Goal: Task Accomplishment & Management: Use online tool/utility

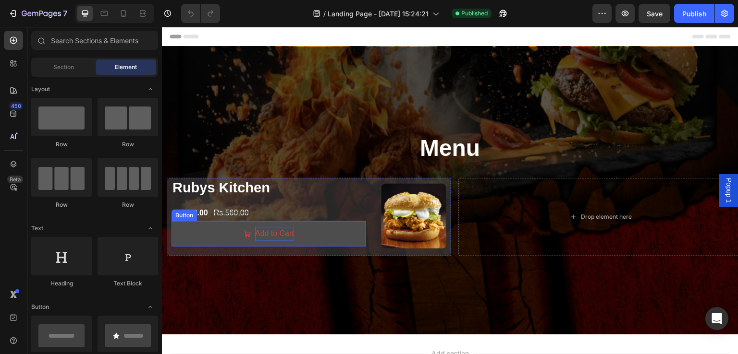
click at [266, 234] on p "Add to Cart" at bounding box center [274, 234] width 39 height 14
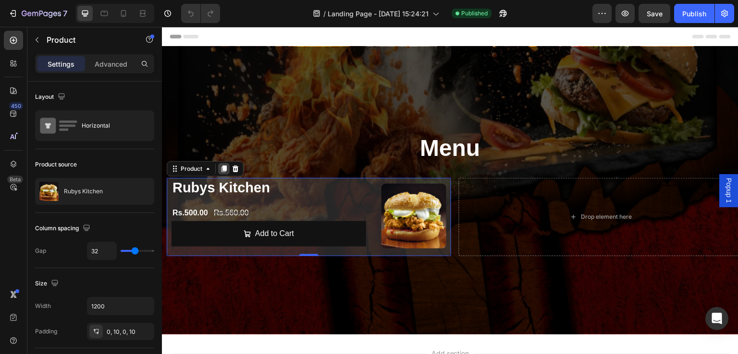
click at [220, 169] on icon at bounding box center [224, 169] width 8 height 8
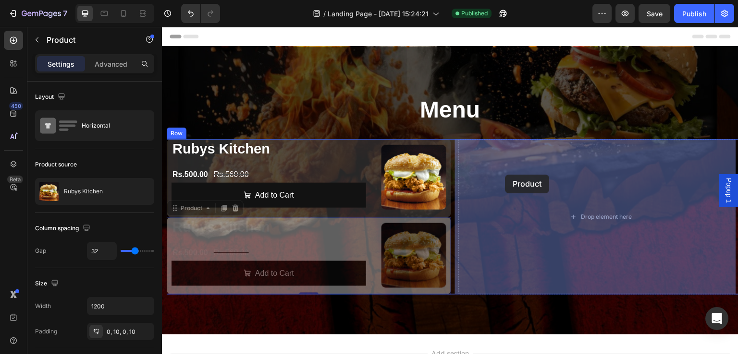
drag, startPoint x: 175, startPoint y: 208, endPoint x: 505, endPoint y: 175, distance: 332.2
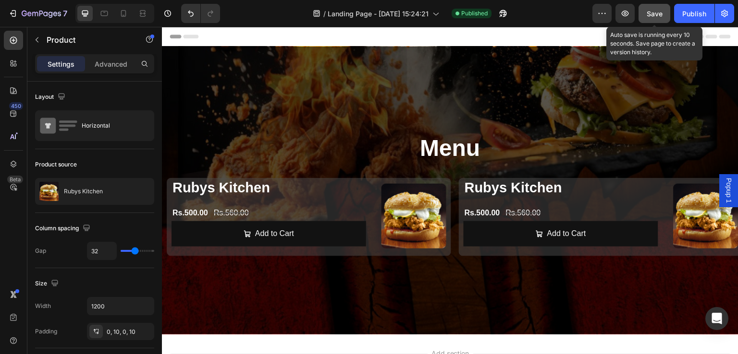
click at [654, 18] on div "Save" at bounding box center [655, 14] width 16 height 10
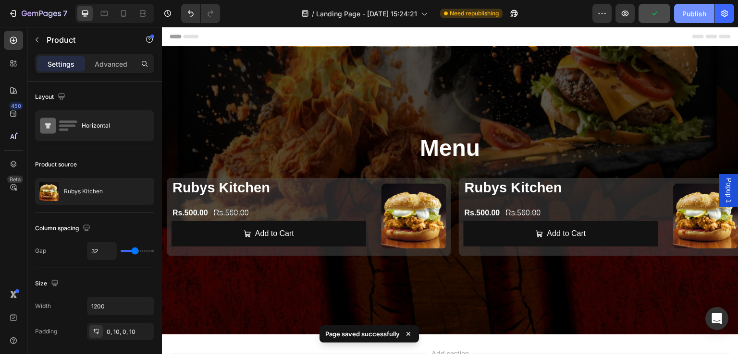
click at [690, 14] on div "Publish" at bounding box center [694, 14] width 24 height 10
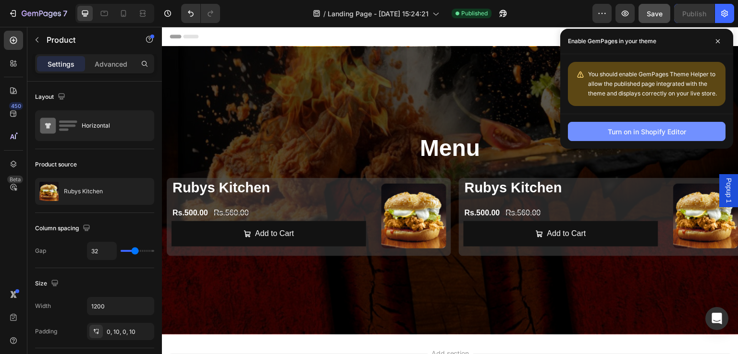
click at [617, 128] on div "Turn on in Shopify Editor" at bounding box center [647, 132] width 78 height 10
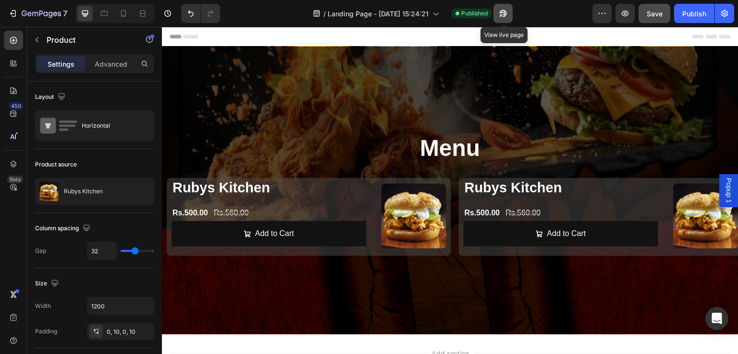
click at [507, 13] on icon "button" at bounding box center [503, 14] width 10 height 10
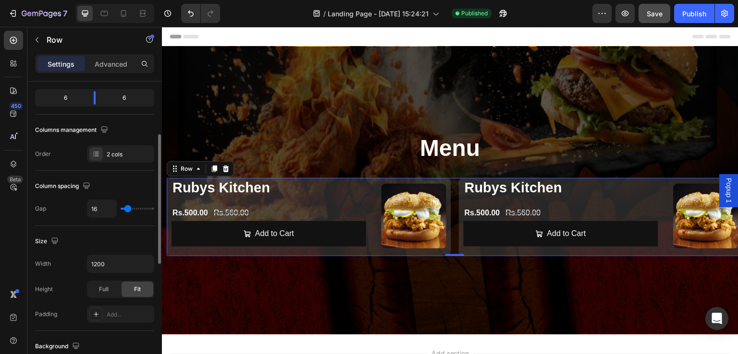
scroll to position [120, 0]
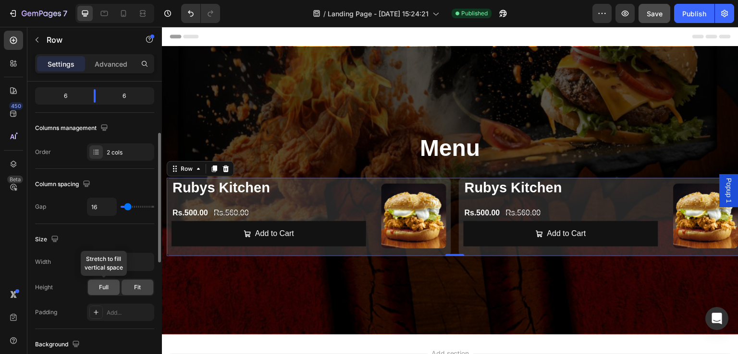
click at [104, 283] on span "Full" at bounding box center [104, 287] width 10 height 9
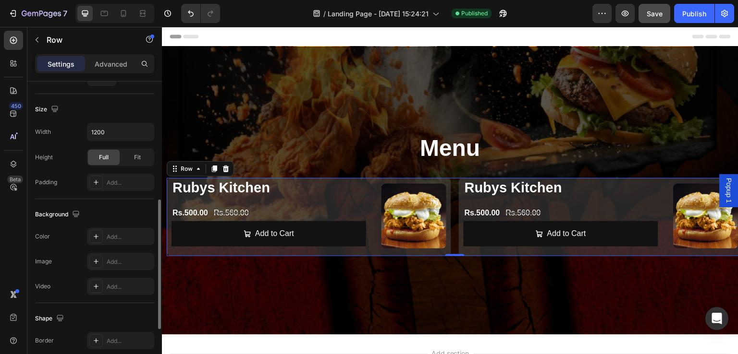
scroll to position [257, 0]
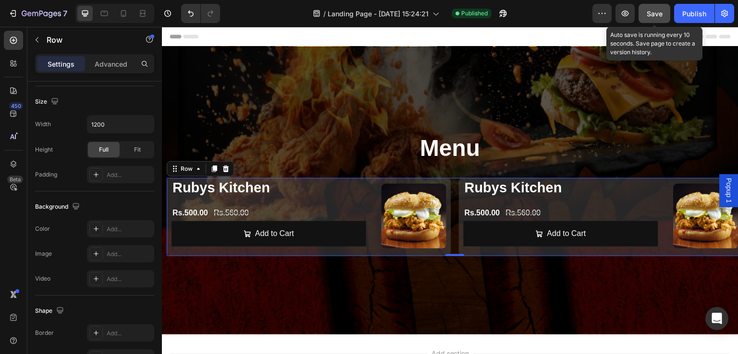
click at [649, 11] on span "Save" at bounding box center [655, 14] width 16 height 8
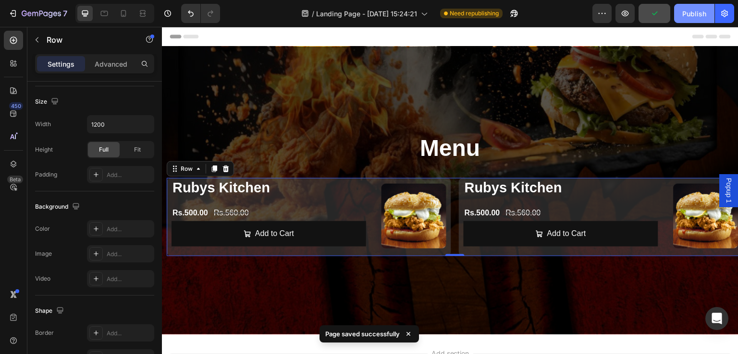
click at [686, 11] on div "Publish" at bounding box center [694, 14] width 24 height 10
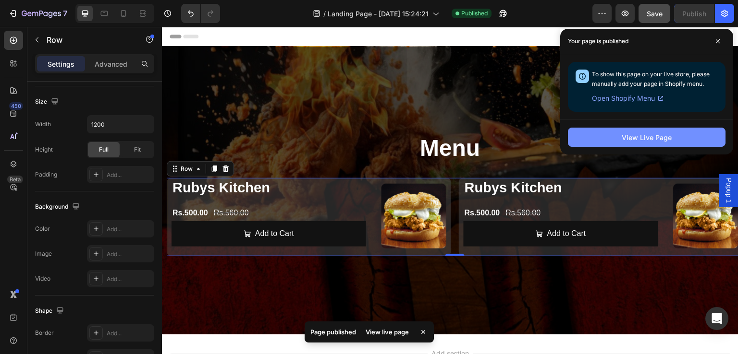
click at [664, 140] on div "View Live Page" at bounding box center [647, 138] width 50 height 10
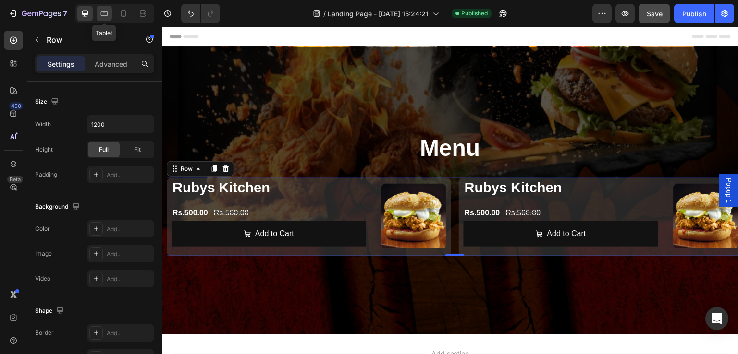
click at [104, 16] on icon at bounding box center [104, 14] width 10 height 10
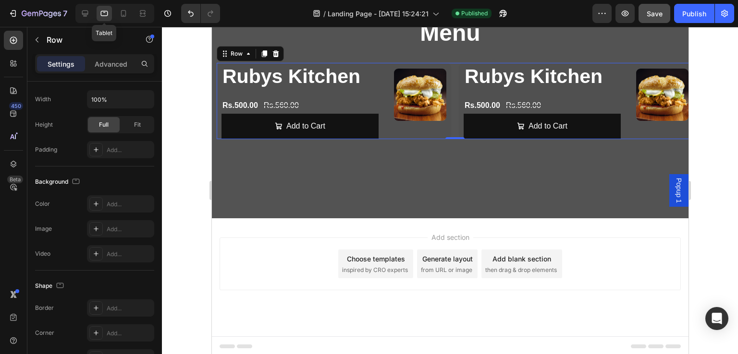
scroll to position [118, 0]
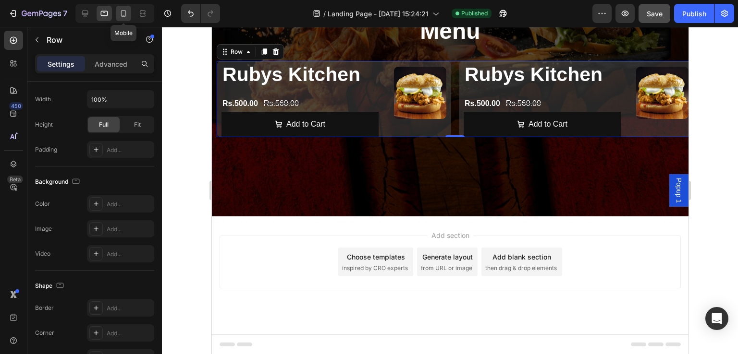
click at [122, 12] on icon at bounding box center [124, 14] width 10 height 10
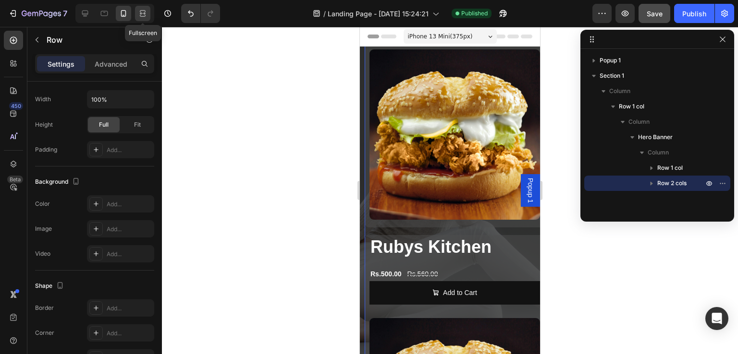
click at [138, 12] on icon at bounding box center [143, 14] width 10 height 10
type input "1200"
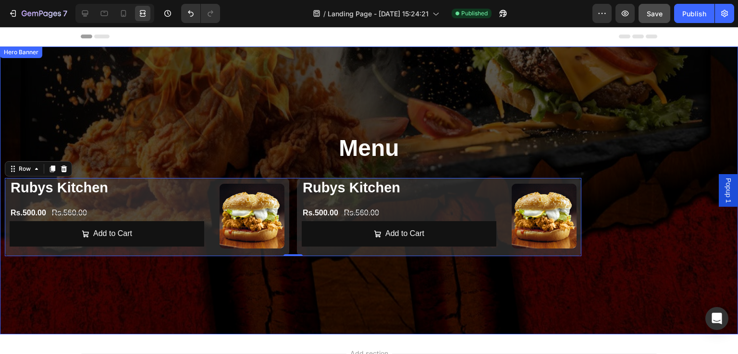
click at [655, 215] on div "Menu Heading Row Row Product Images Rubys Kitchen Product Title Rs.500.00 Produ…" at bounding box center [369, 190] width 738 height 131
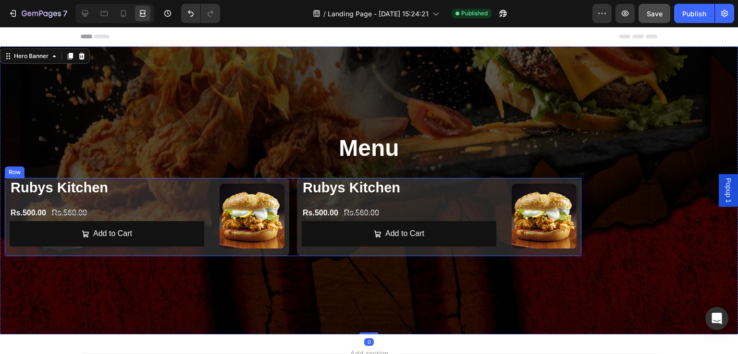
click at [292, 229] on div "Product Images Rubys Kitchen Product Title Rs.500.00 Product Price Product Pric…" at bounding box center [293, 217] width 576 height 78
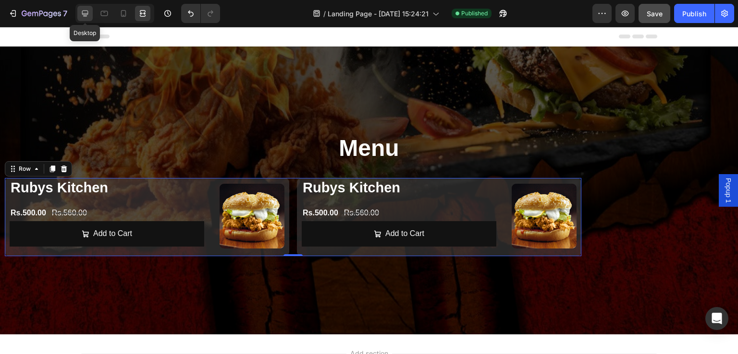
click at [85, 17] on icon at bounding box center [85, 14] width 10 height 10
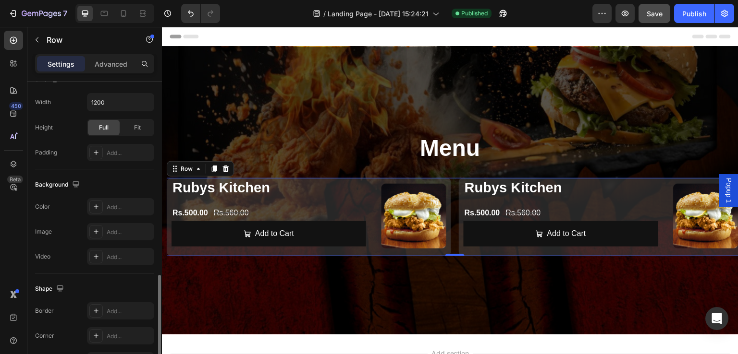
scroll to position [394, 0]
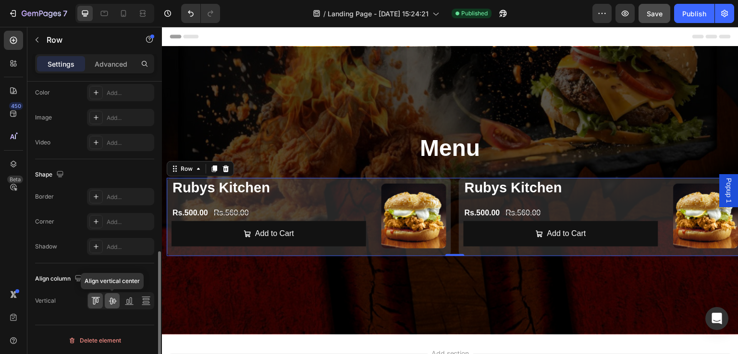
click at [113, 299] on icon at bounding box center [113, 301] width 10 height 10
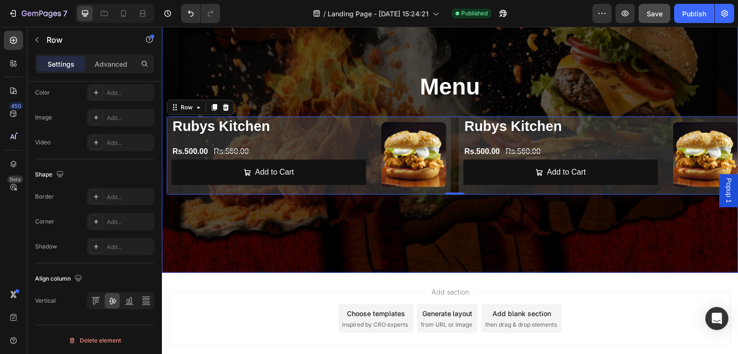
scroll to position [0, 0]
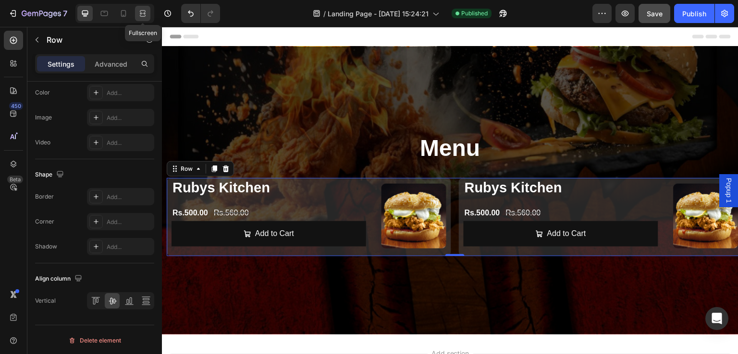
click at [142, 15] on icon at bounding box center [143, 14] width 10 height 10
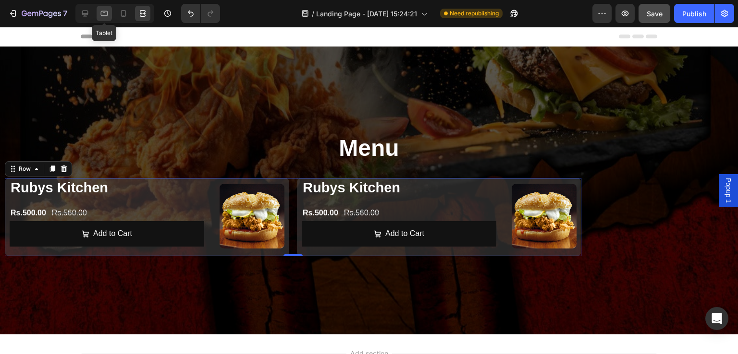
click at [102, 10] on icon at bounding box center [104, 14] width 10 height 10
type input "100%"
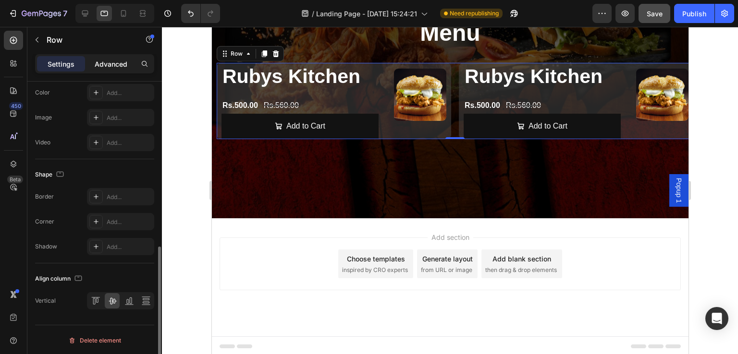
scroll to position [118, 0]
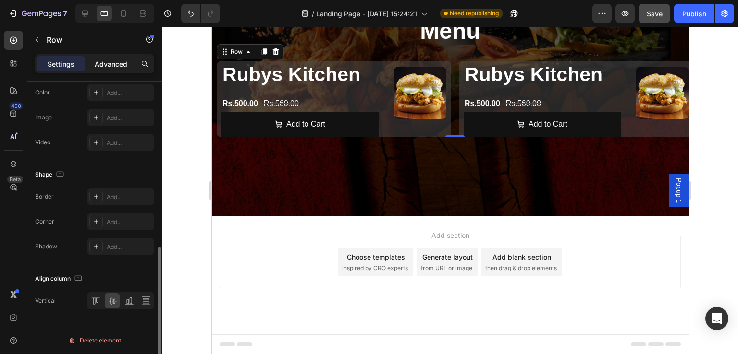
click at [118, 64] on p "Advanced" at bounding box center [111, 64] width 33 height 10
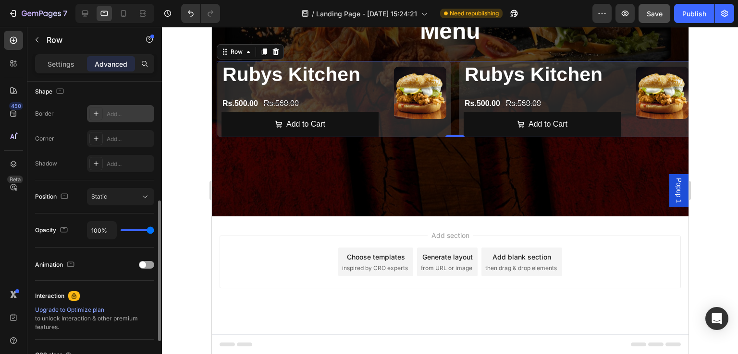
scroll to position [253, 0]
click at [125, 198] on div "Static" at bounding box center [115, 196] width 49 height 9
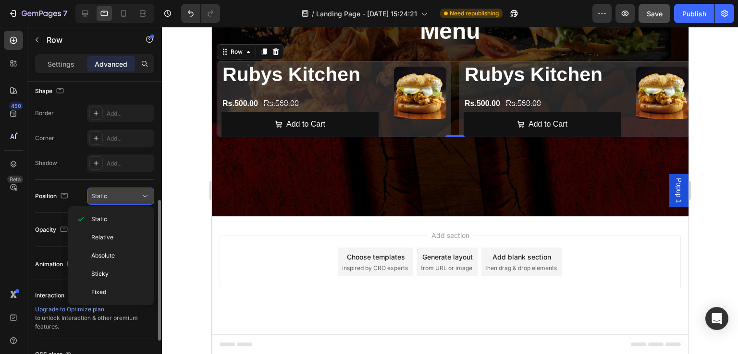
click at [125, 198] on div "Static" at bounding box center [115, 196] width 49 height 9
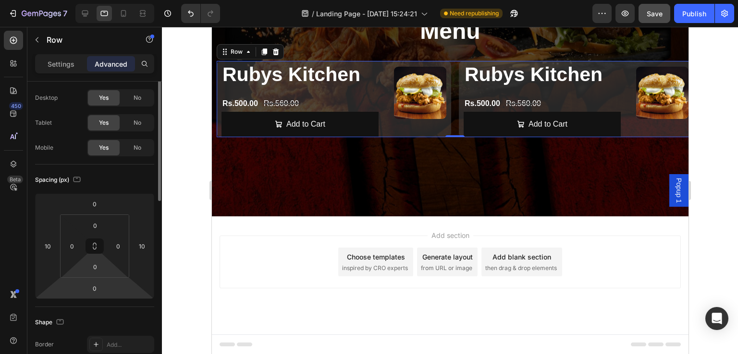
scroll to position [0, 0]
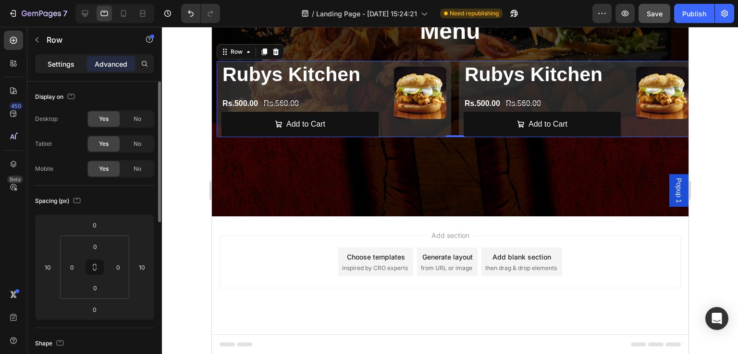
click at [60, 64] on p "Settings" at bounding box center [61, 64] width 27 height 10
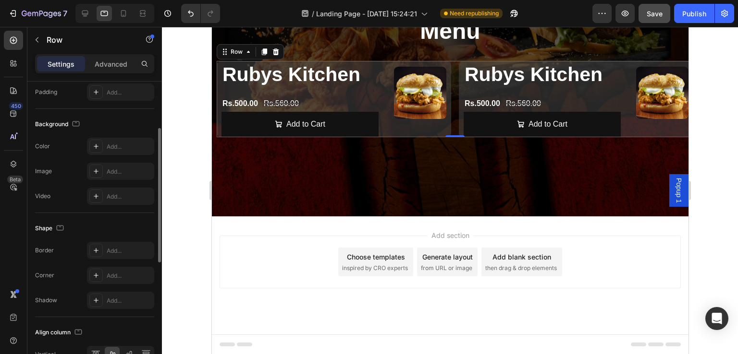
scroll to position [369, 0]
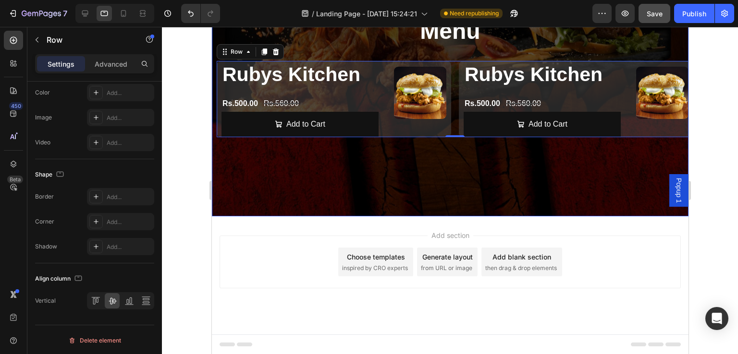
click at [490, 146] on div "Overlay" at bounding box center [449, 72] width 476 height 288
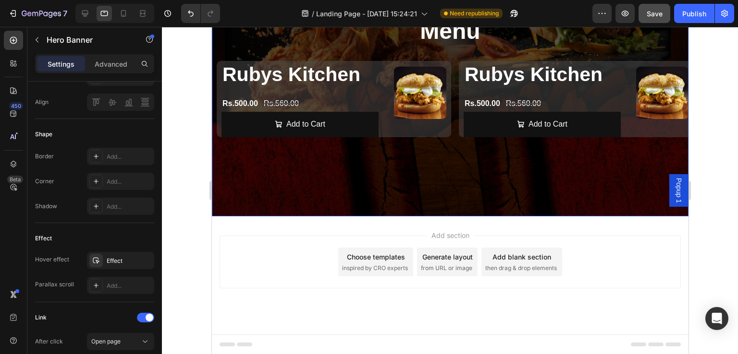
scroll to position [0, 0]
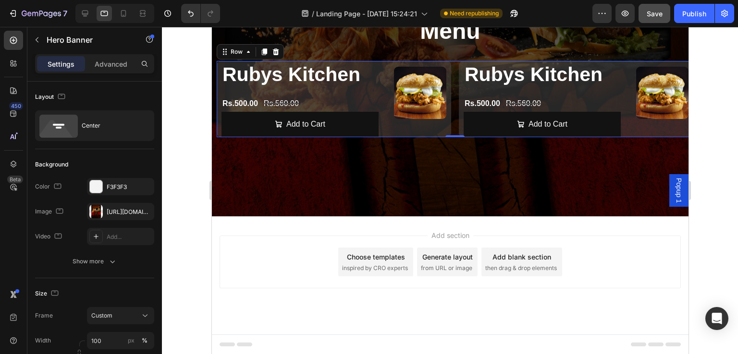
click at [450, 62] on div "Product Images Rubys Kitchen Product Title Rs.500.00 Product Price Product Pric…" at bounding box center [454, 99] width 476 height 76
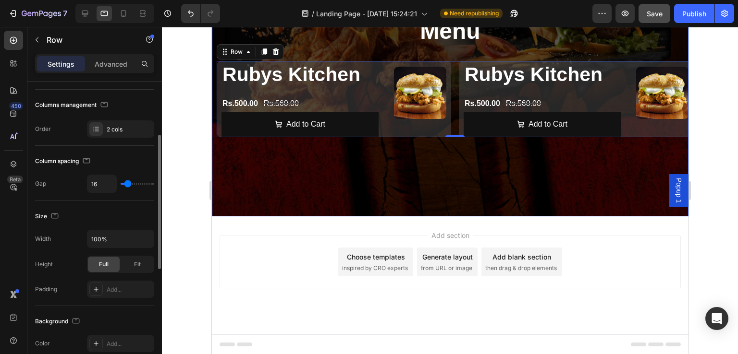
scroll to position [118, 0]
click at [137, 233] on button "button" at bounding box center [144, 238] width 17 height 17
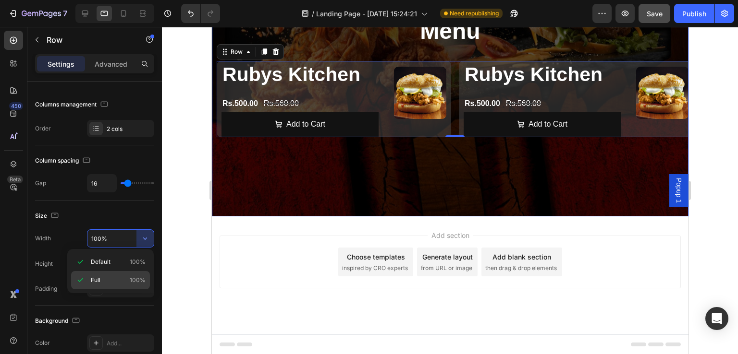
click at [102, 276] on p "Full 100%" at bounding box center [118, 280] width 55 height 9
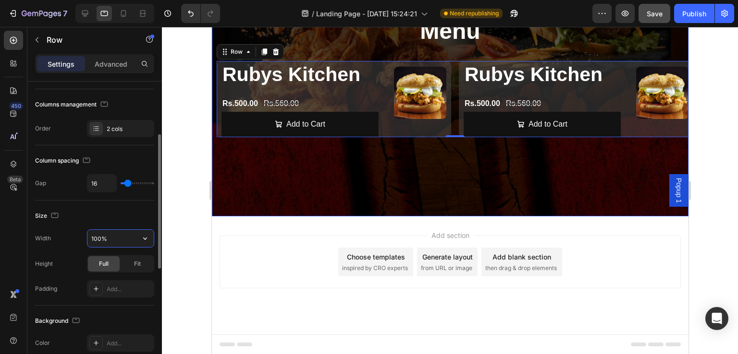
click at [117, 239] on input "100%" at bounding box center [120, 238] width 66 height 17
click at [133, 238] on input "100%" at bounding box center [120, 238] width 66 height 17
click at [143, 237] on icon "button" at bounding box center [145, 239] width 10 height 10
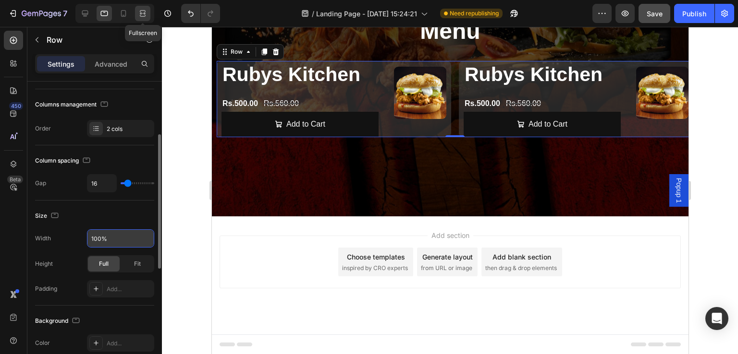
click at [142, 14] on icon at bounding box center [143, 14] width 10 height 10
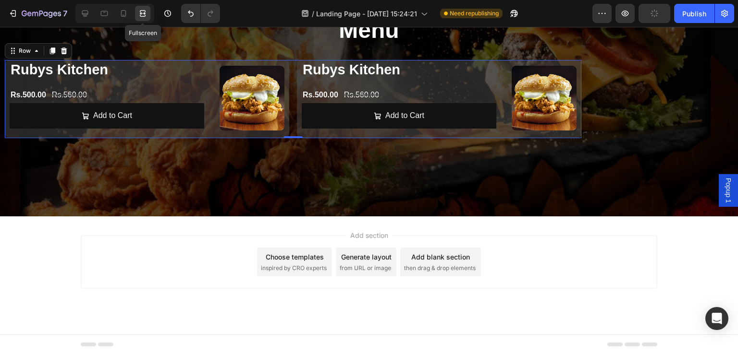
scroll to position [117, 0]
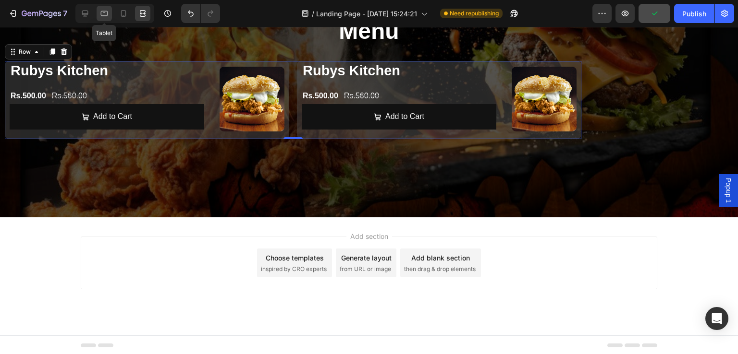
click at [100, 14] on icon at bounding box center [104, 14] width 10 height 10
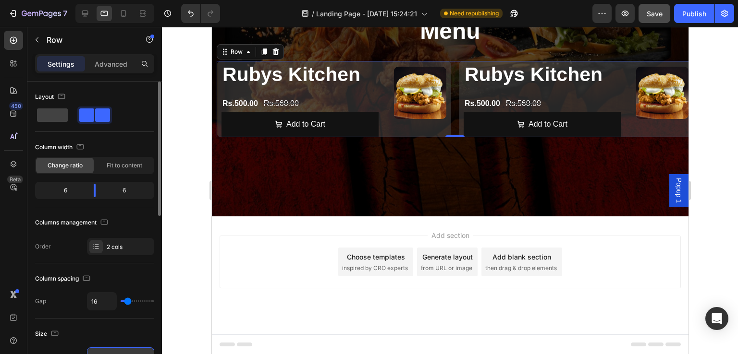
click at [98, 113] on span at bounding box center [102, 115] width 15 height 13
click at [146, 12] on icon at bounding box center [143, 14] width 10 height 10
type input "1200"
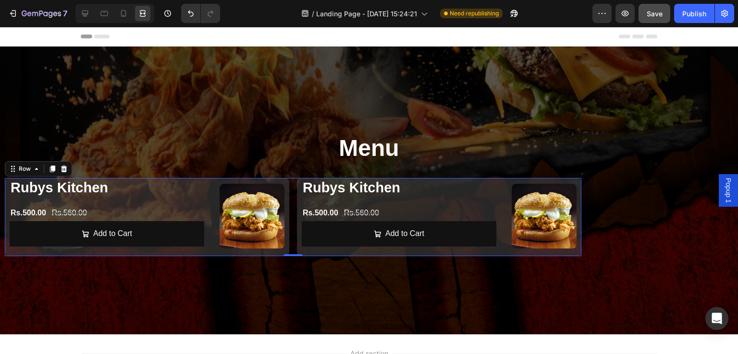
click at [17, 38] on div "Header" at bounding box center [24, 37] width 36 height 12
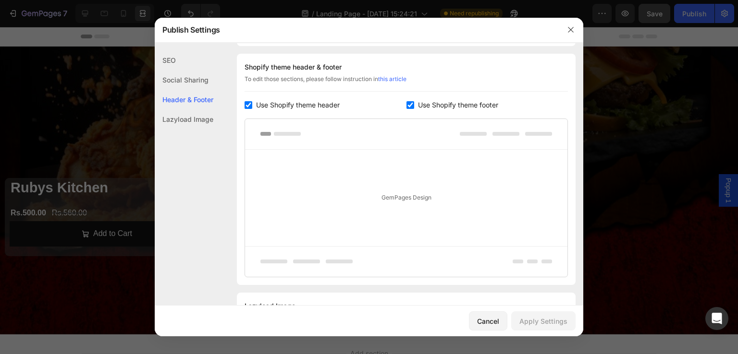
scroll to position [450, 0]
click at [567, 26] on icon "button" at bounding box center [571, 30] width 8 height 8
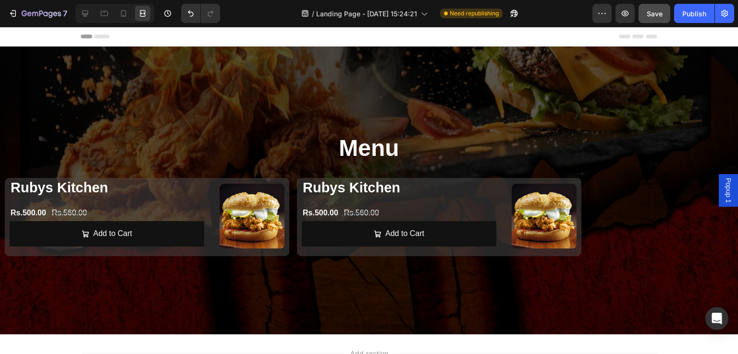
click at [622, 35] on icon at bounding box center [625, 37] width 12 height 4
click at [633, 37] on icon at bounding box center [638, 37] width 12 height 4
click at [90, 14] on div at bounding box center [84, 13] width 15 height 15
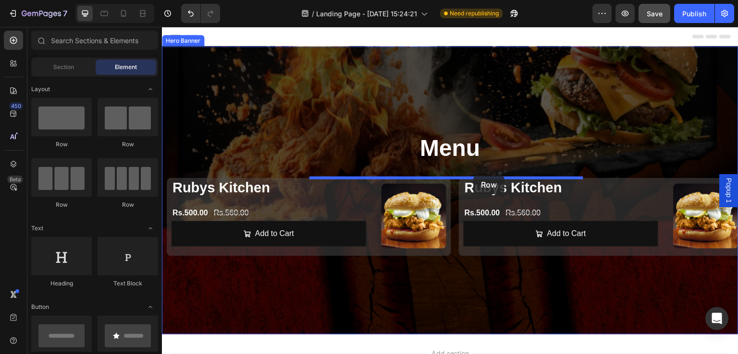
drag, startPoint x: 223, startPoint y: 148, endPoint x: 474, endPoint y: 176, distance: 251.8
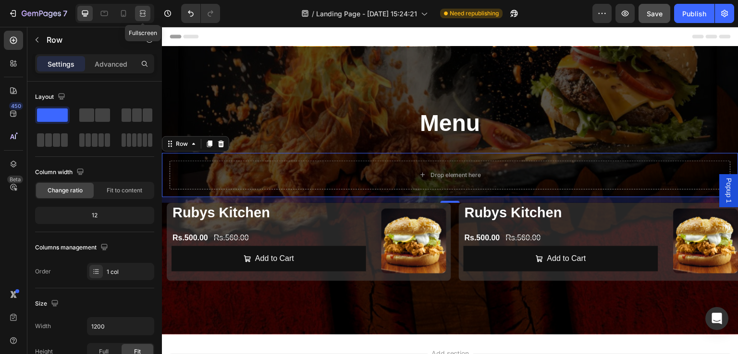
click at [138, 15] on icon at bounding box center [143, 14] width 10 height 10
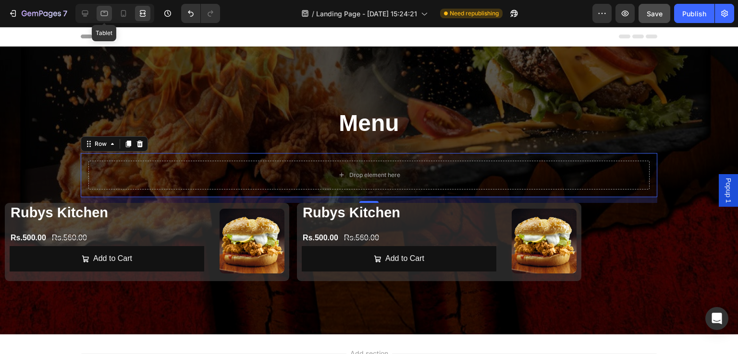
click at [104, 15] on icon at bounding box center [104, 13] width 7 height 5
type input "100%"
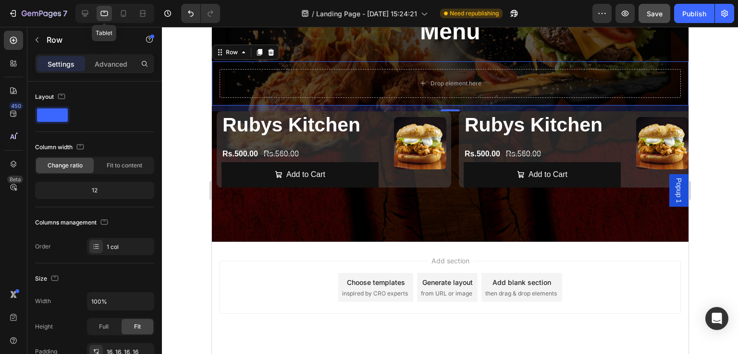
scroll to position [93, 0]
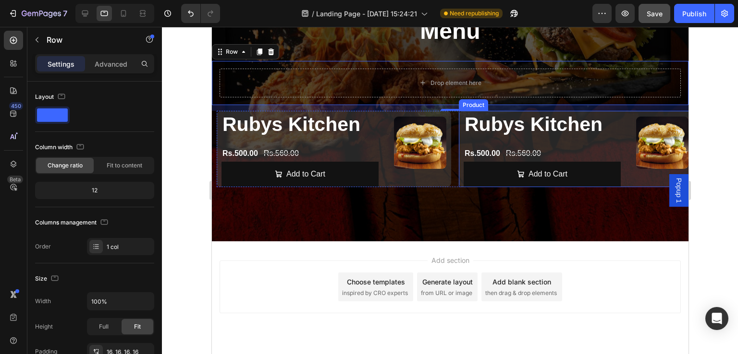
click at [458, 128] on div "Product Images Rubys Kitchen Product Title Rs.500.00 Product Price Product Pric…" at bounding box center [575, 149] width 234 height 76
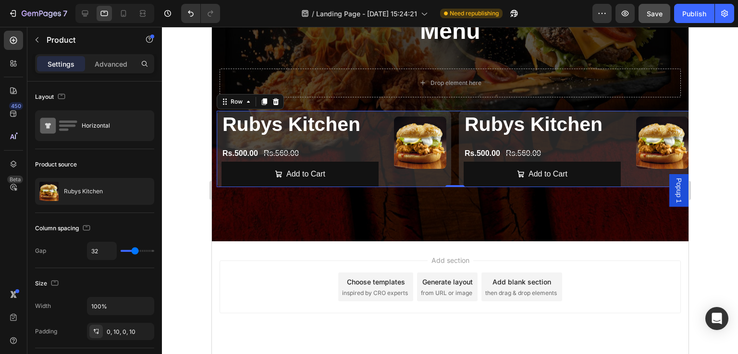
click at [452, 128] on div "Product Images Rubys Kitchen Product Title Rs.500.00 Product Price Product Pric…" at bounding box center [454, 149] width 476 height 76
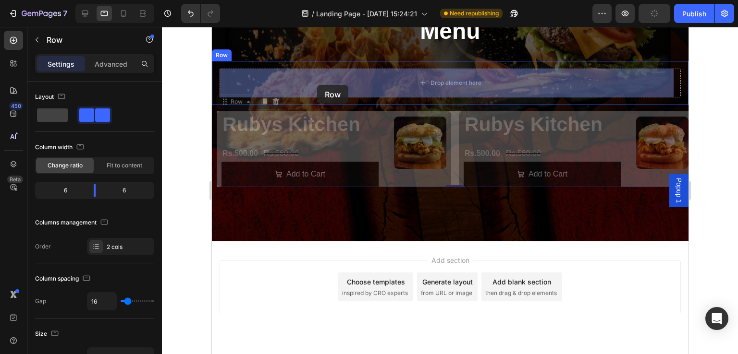
drag, startPoint x: 223, startPoint y: 105, endPoint x: 317, endPoint y: 85, distance: 95.2
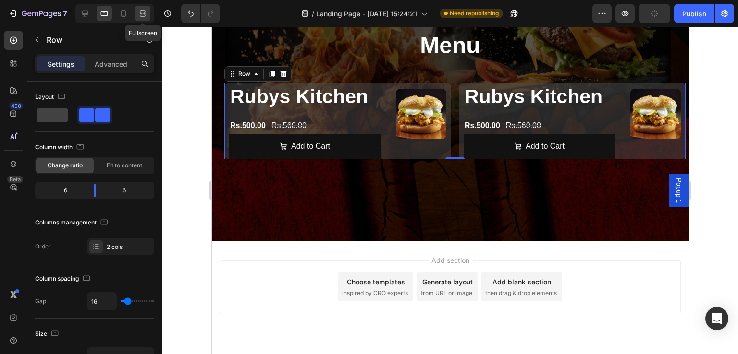
click at [146, 14] on icon at bounding box center [143, 14] width 10 height 10
type input "1200"
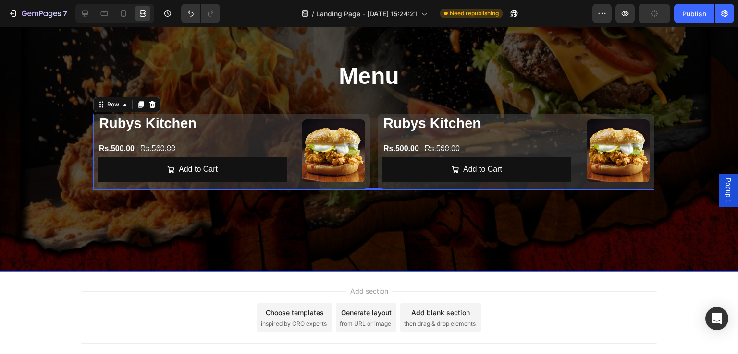
scroll to position [70, 0]
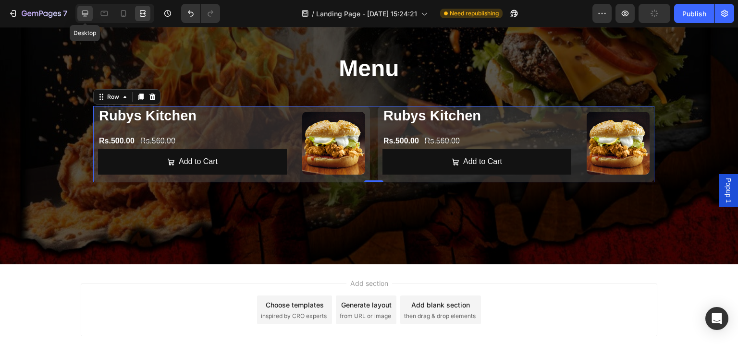
click at [86, 12] on icon at bounding box center [85, 14] width 10 height 10
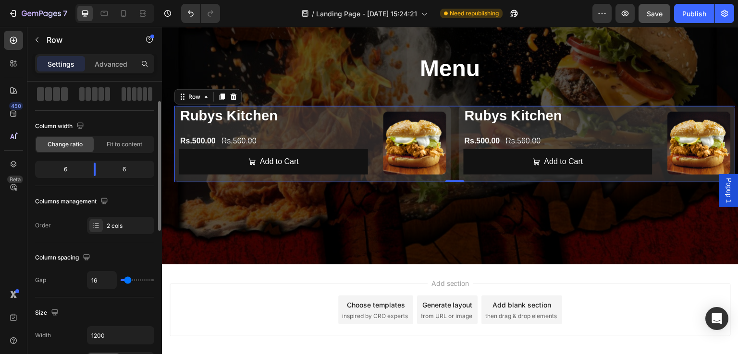
scroll to position [47, 0]
type input "36"
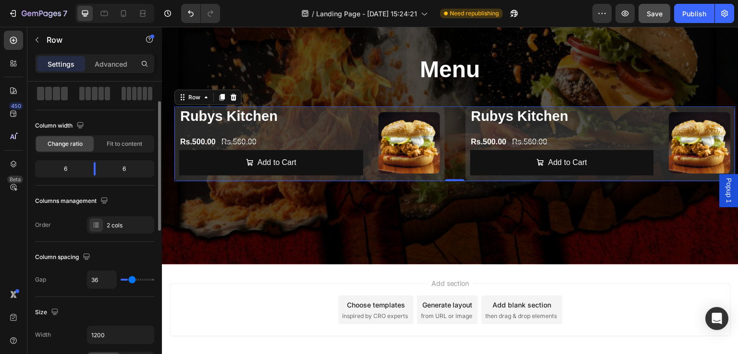
type input "43"
type input "45"
type input "48"
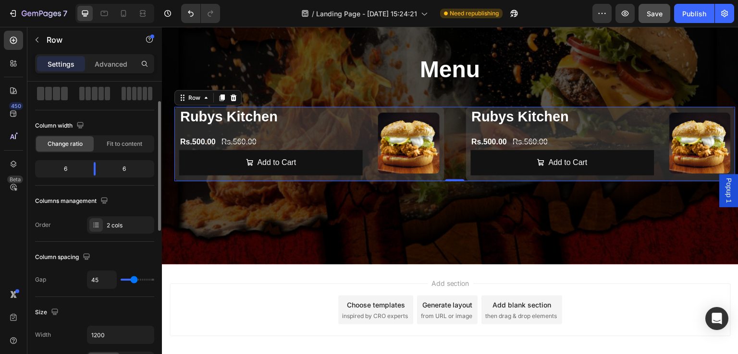
type input "48"
type input "50"
type input "52"
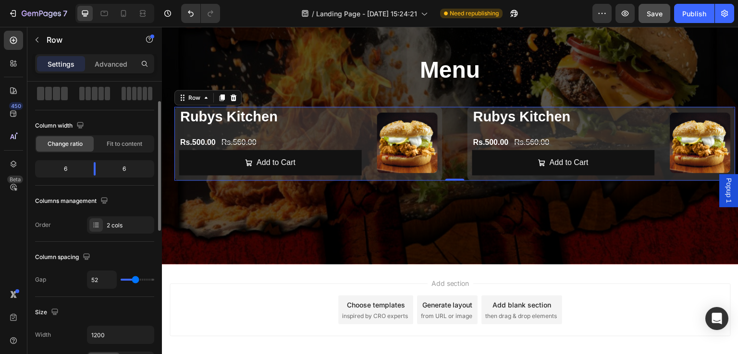
type input "54"
type input "57"
type input "59"
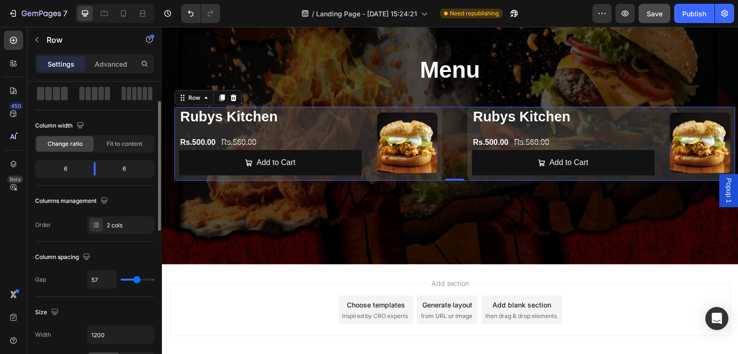
type input "59"
type input "63"
type input "64"
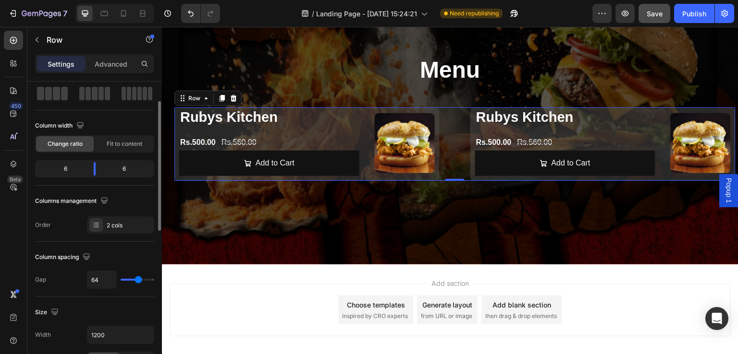
type input "86"
type input "100"
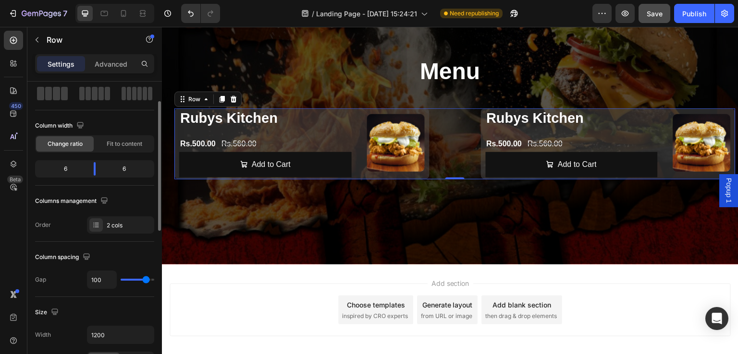
type input "107"
type input "112"
type input "116"
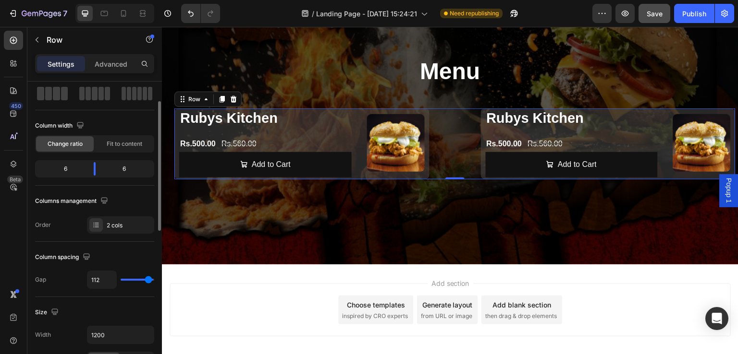
type input "116"
type input "118"
drag, startPoint x: 128, startPoint y: 279, endPoint x: 150, endPoint y: 276, distance: 22.2
type input "118"
click at [150, 279] on input "range" at bounding box center [138, 280] width 34 height 2
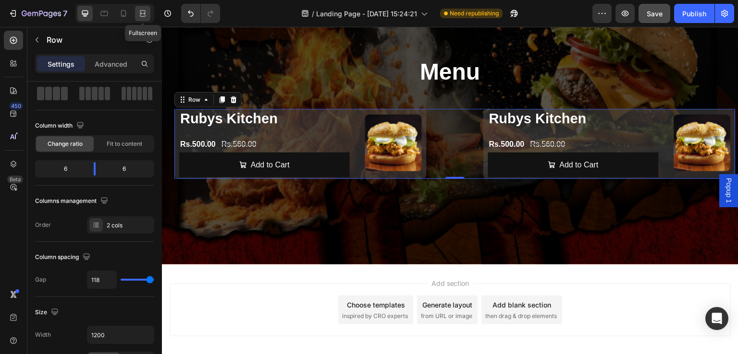
click at [146, 10] on icon at bounding box center [143, 14] width 10 height 10
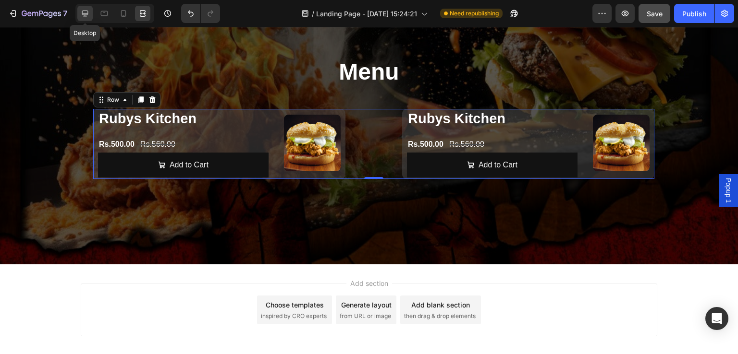
click at [86, 12] on icon at bounding box center [85, 14] width 10 height 10
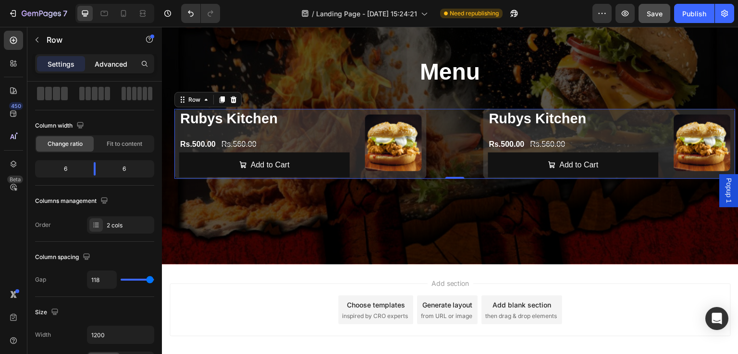
click at [114, 66] on p "Advanced" at bounding box center [111, 64] width 33 height 10
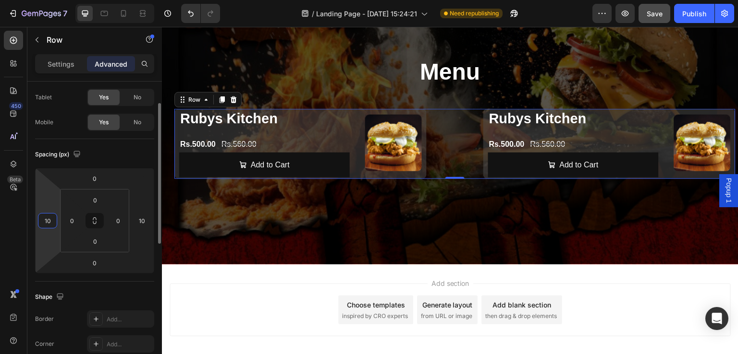
click at [52, 216] on input "10" at bounding box center [47, 221] width 14 height 14
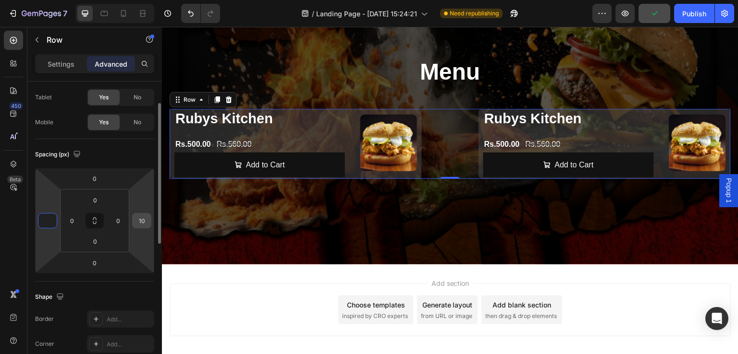
type input "0"
click at [145, 222] on input "10" at bounding box center [141, 221] width 14 height 14
type input "0"
click at [134, 149] on div "Spacing (px)" at bounding box center [94, 154] width 119 height 15
click at [148, 219] on input "0" at bounding box center [141, 221] width 14 height 14
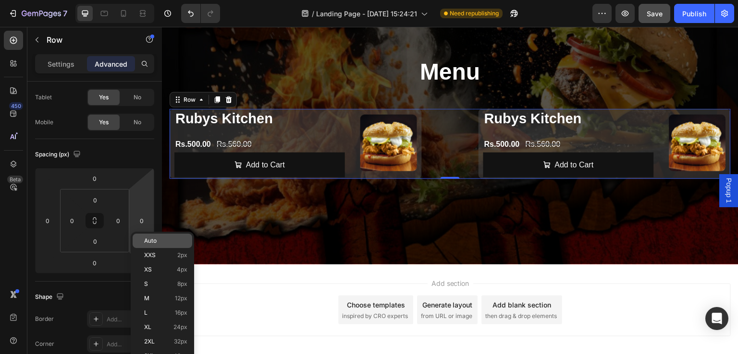
click at [149, 239] on span "Auto" at bounding box center [150, 241] width 12 height 7
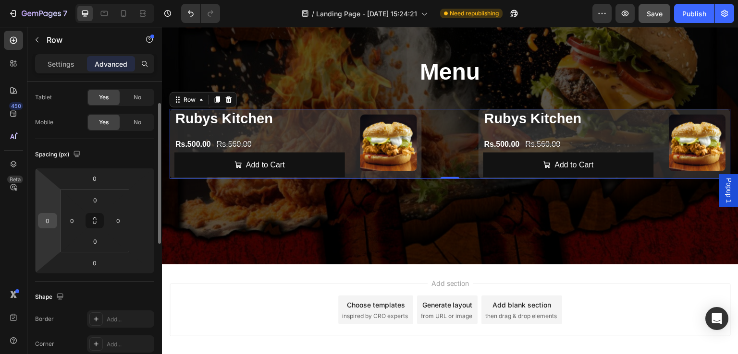
click at [52, 219] on input "0" at bounding box center [47, 221] width 14 height 14
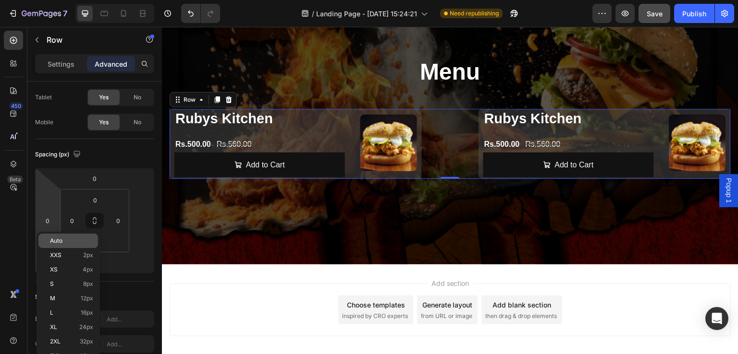
click at [65, 237] on div "Auto" at bounding box center [68, 241] width 60 height 14
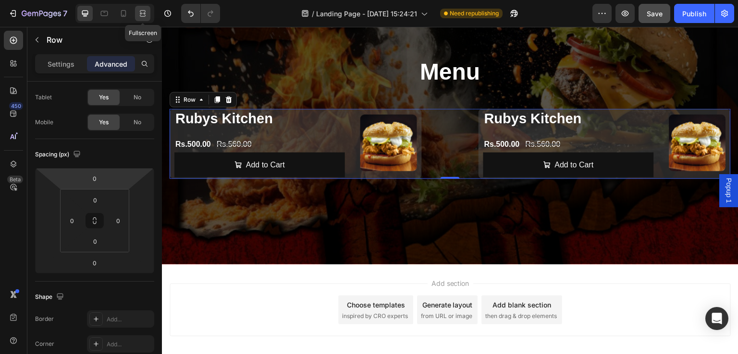
click at [141, 14] on icon at bounding box center [143, 14] width 10 height 10
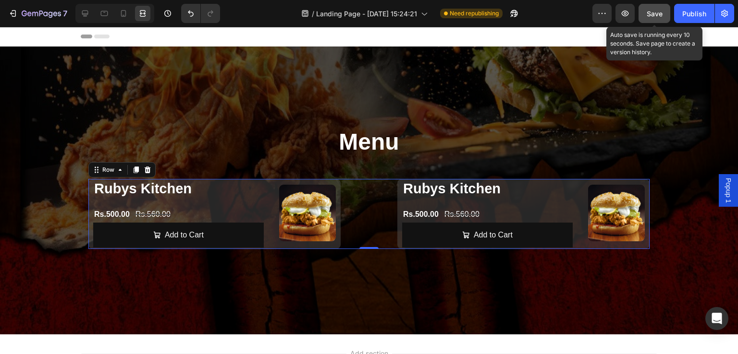
click at [657, 8] on button "Save" at bounding box center [654, 13] width 32 height 19
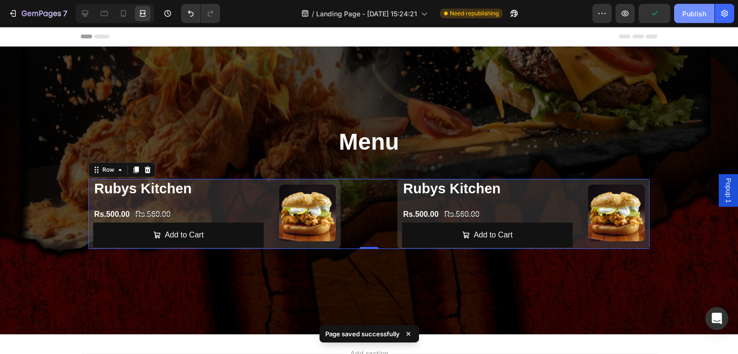
click at [699, 18] on button "Publish" at bounding box center [694, 13] width 40 height 19
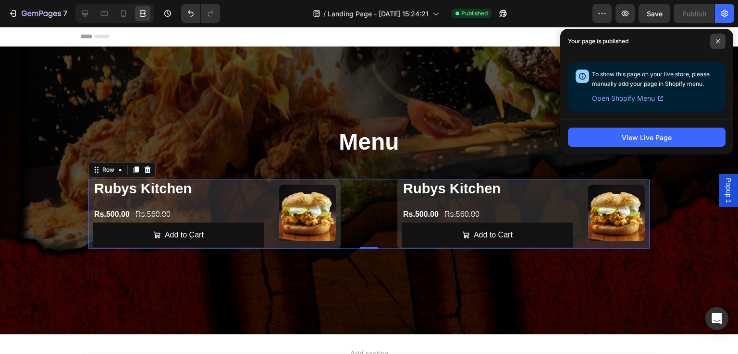
click at [719, 41] on icon at bounding box center [717, 41] width 5 height 5
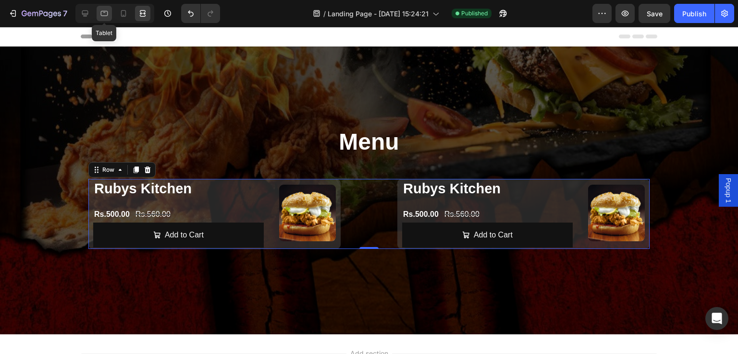
click at [104, 12] on icon at bounding box center [104, 12] width 2 height 1
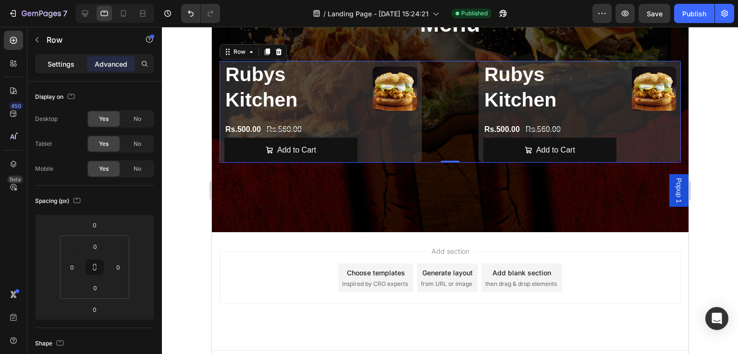
click at [60, 62] on p "Settings" at bounding box center [61, 64] width 27 height 10
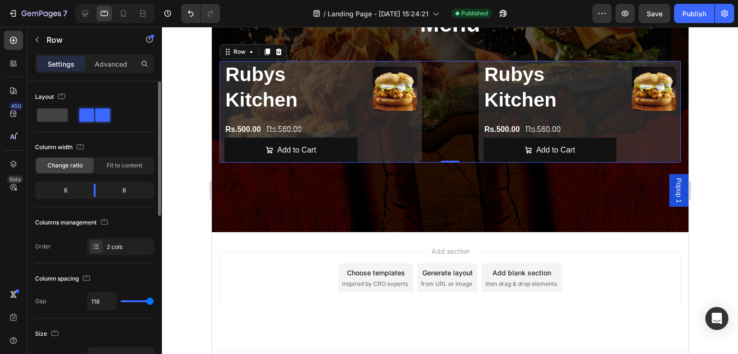
type input "50"
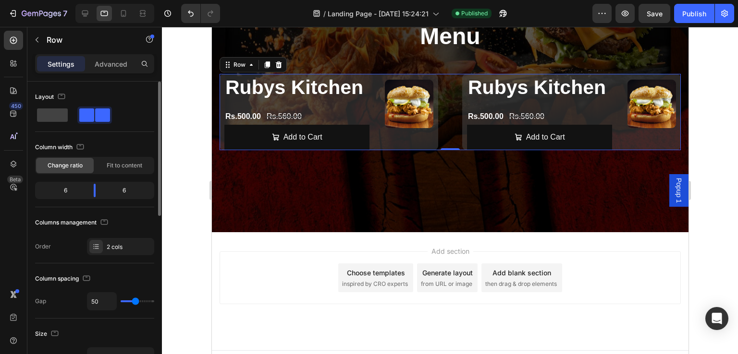
type input "36"
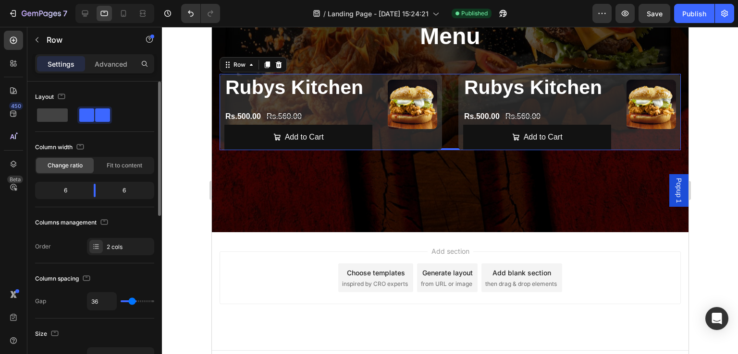
type input "34"
type input "32"
type input "27"
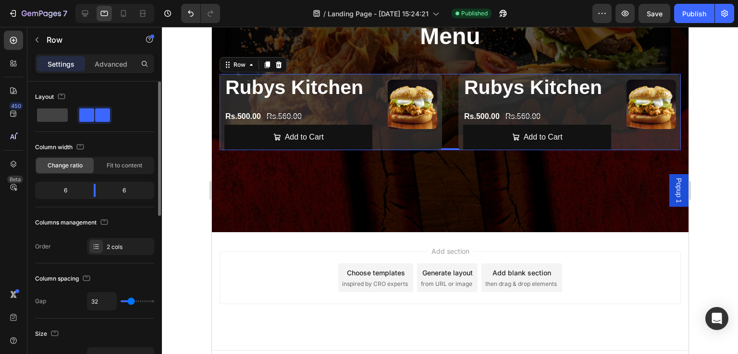
type input "27"
type input "25"
type input "22"
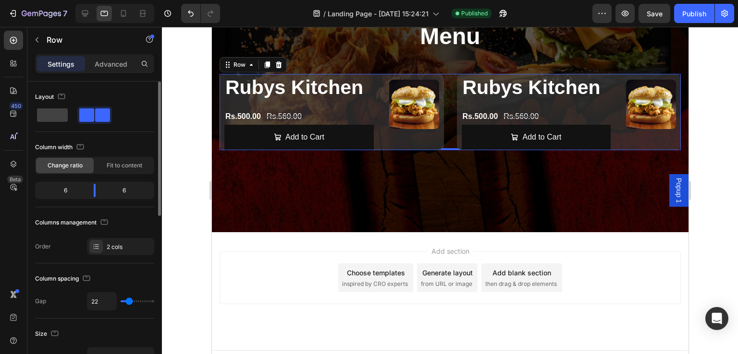
type input "20"
type input "0"
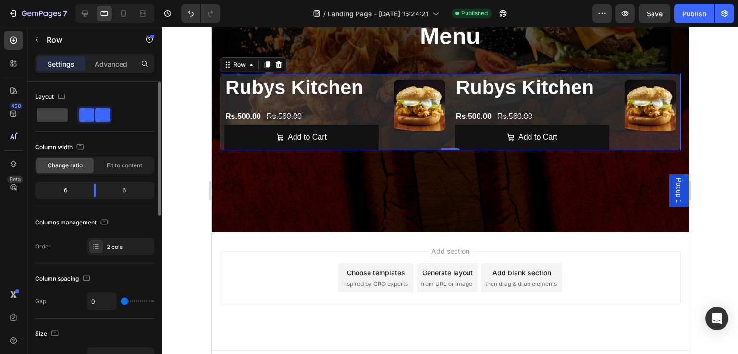
type input "2"
type input "4"
type input "6"
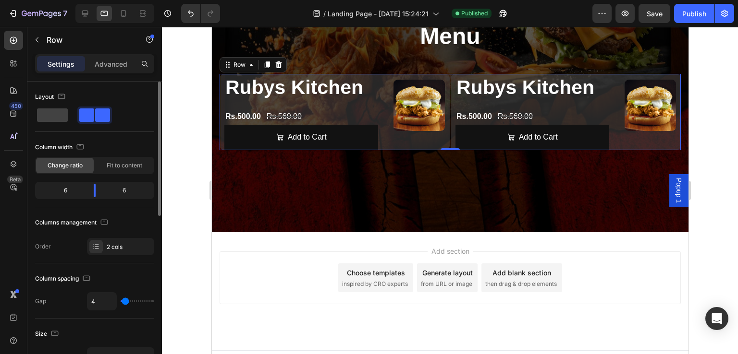
type input "6"
type input "8"
type input "11"
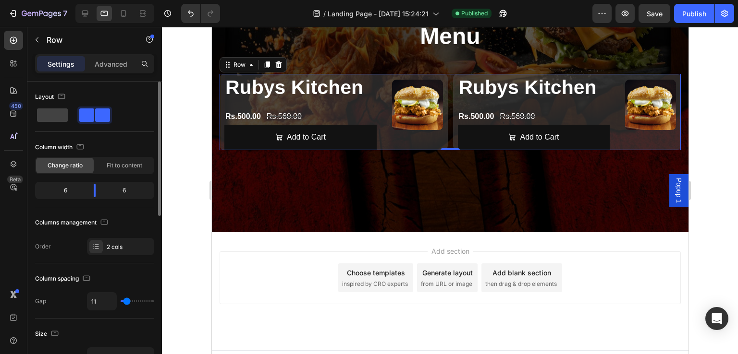
type input "13"
type input "16"
drag, startPoint x: 135, startPoint y: 302, endPoint x: 128, endPoint y: 305, distance: 7.8
type input "16"
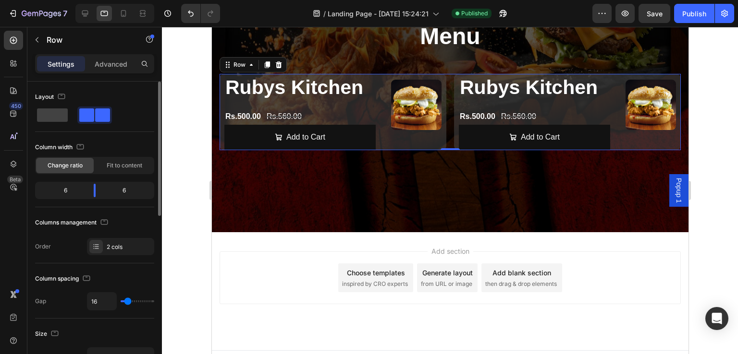
click at [128, 303] on input "range" at bounding box center [138, 302] width 34 height 2
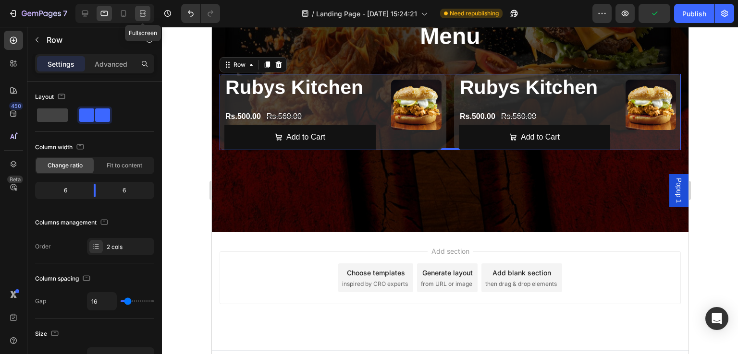
click at [141, 12] on icon at bounding box center [141, 13] width 3 height 2
type input "118"
type input "1200"
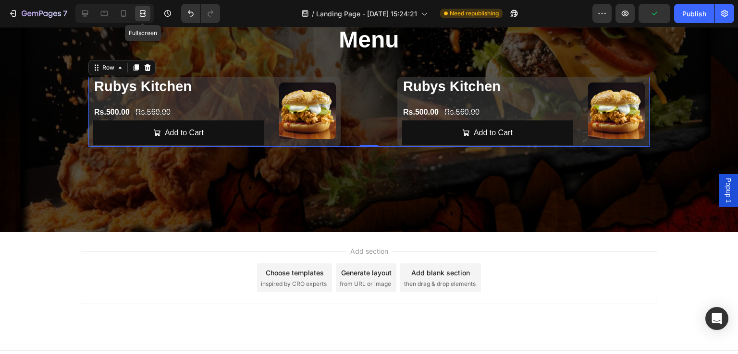
scroll to position [118, 0]
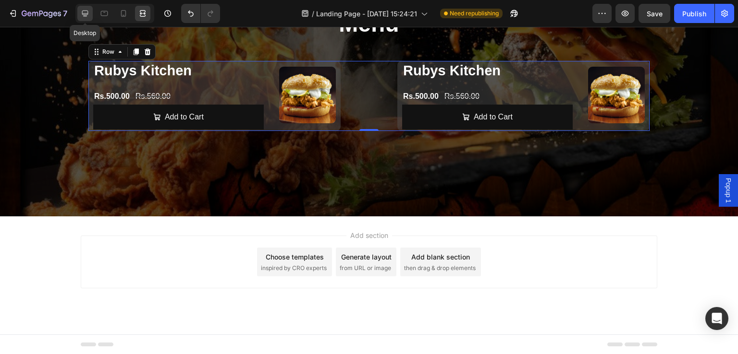
click at [81, 14] on icon at bounding box center [85, 14] width 10 height 10
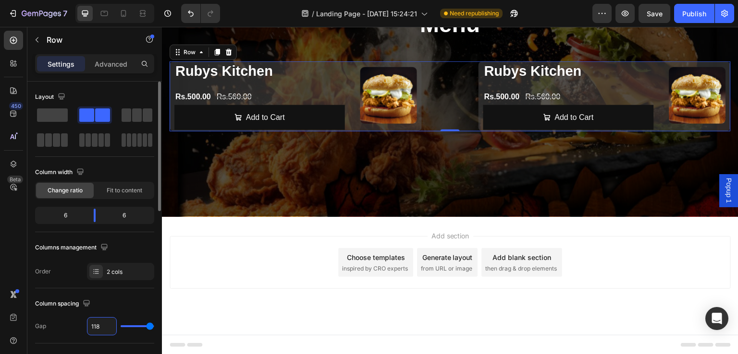
click at [102, 327] on input "118" at bounding box center [101, 326] width 29 height 17
type input "1"
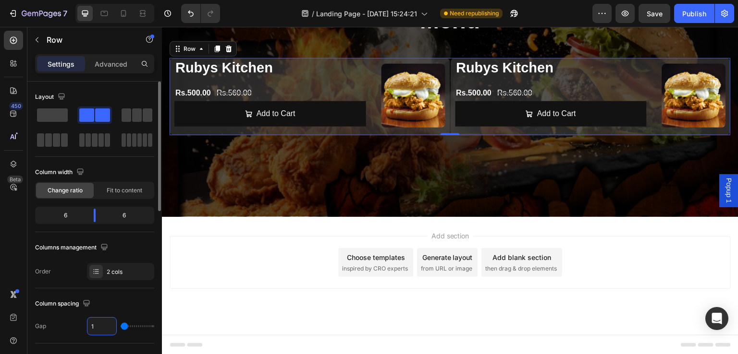
type input "16"
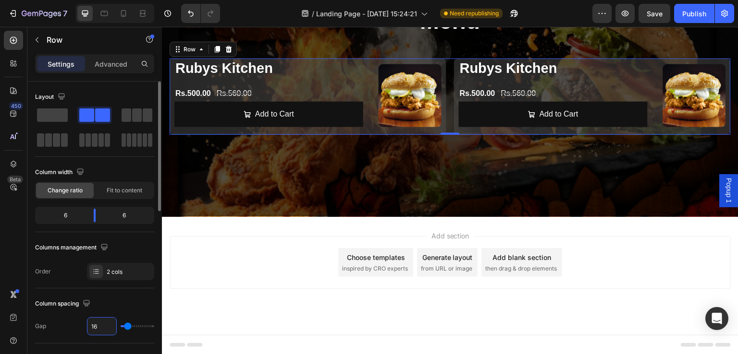
type input "16"
click at [128, 303] on div "Column spacing" at bounding box center [94, 303] width 119 height 15
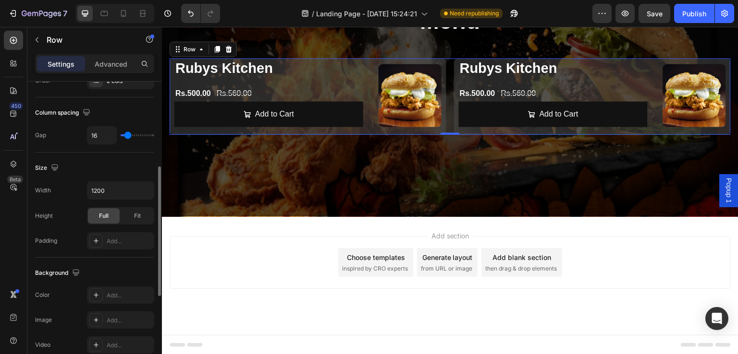
scroll to position [194, 0]
click at [142, 189] on icon "button" at bounding box center [145, 188] width 10 height 10
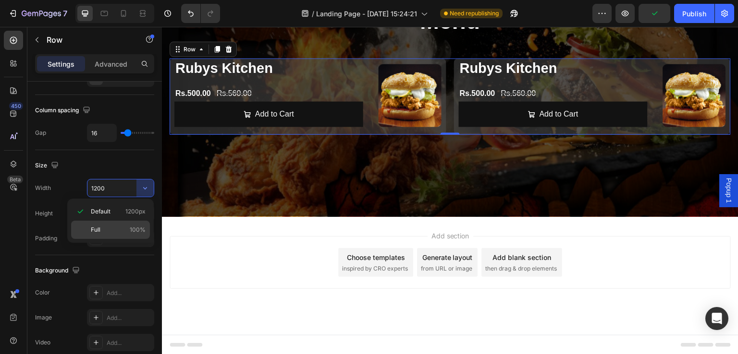
click at [104, 228] on p "Full 100%" at bounding box center [118, 230] width 55 height 9
type input "100%"
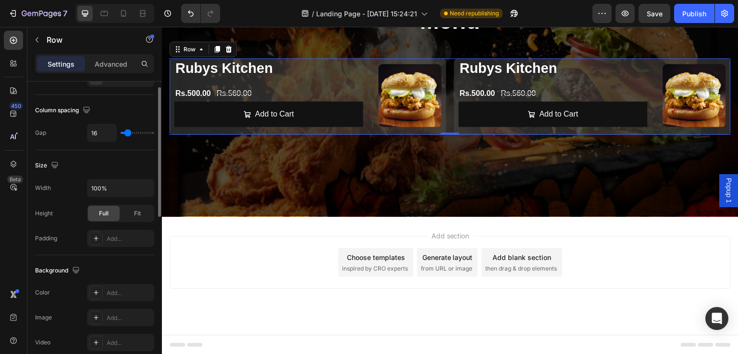
scroll to position [117, 0]
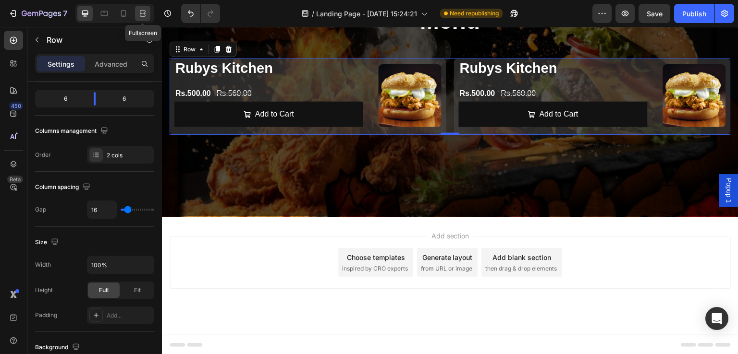
click at [144, 10] on icon at bounding box center [143, 11] width 6 height 2
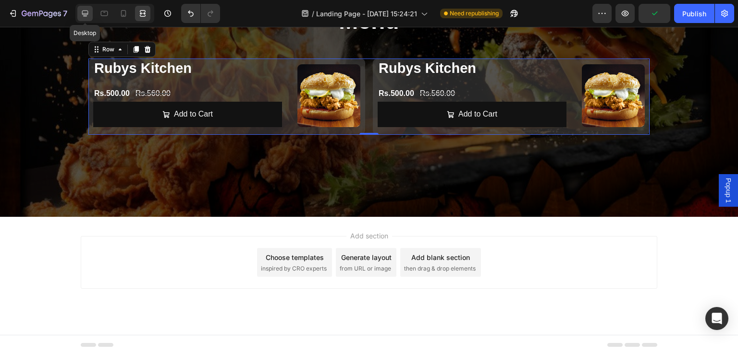
click at [88, 11] on icon at bounding box center [85, 14] width 10 height 10
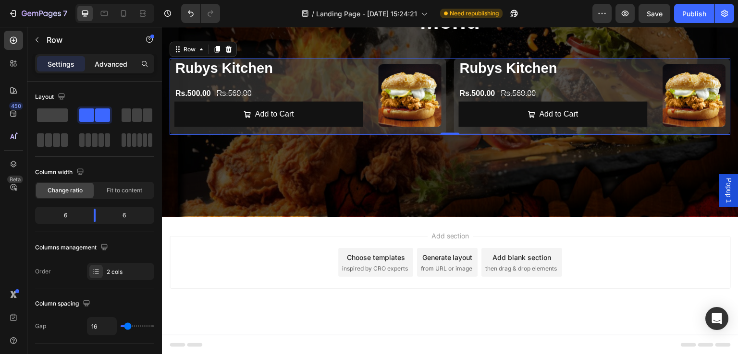
click at [111, 61] on p "Advanced" at bounding box center [111, 64] width 33 height 10
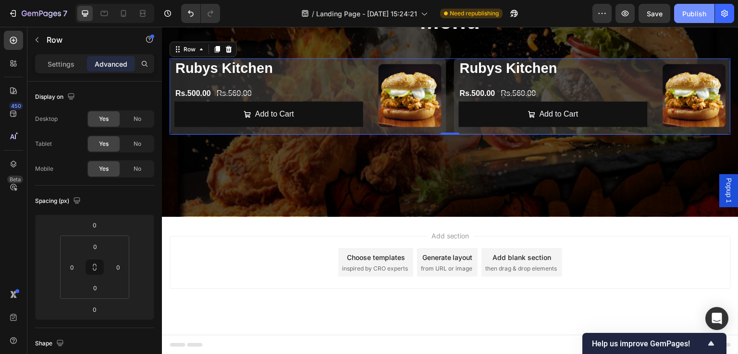
click at [682, 14] on button "Publish" at bounding box center [694, 13] width 40 height 19
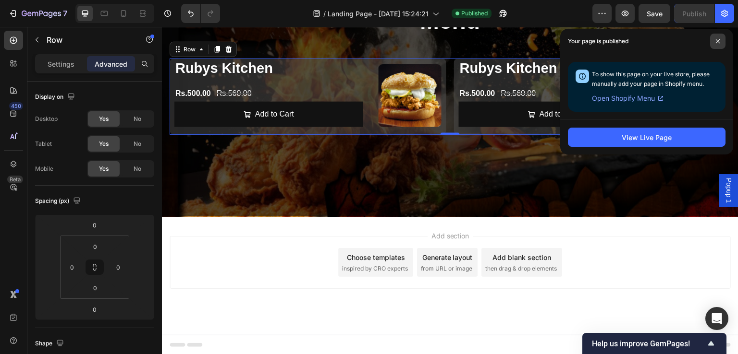
click at [719, 45] on span at bounding box center [717, 41] width 15 height 15
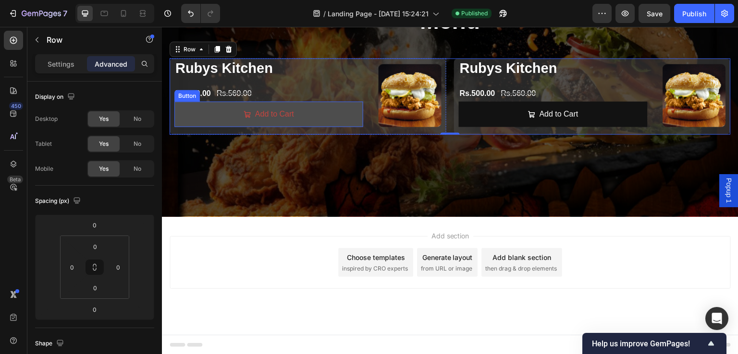
click at [355, 111] on link "Add to Cart" at bounding box center [268, 114] width 189 height 25
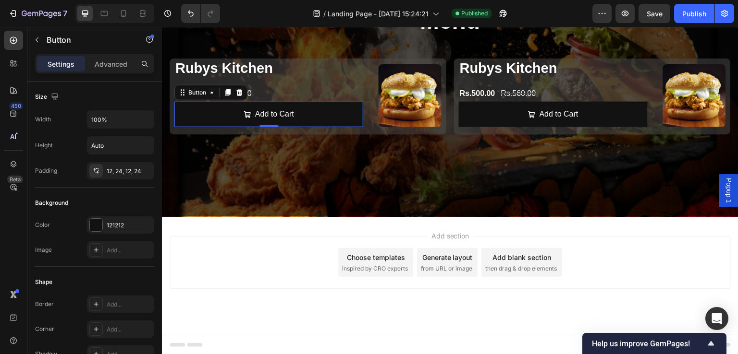
click at [724, 187] on span "Popup 1" at bounding box center [729, 190] width 10 height 25
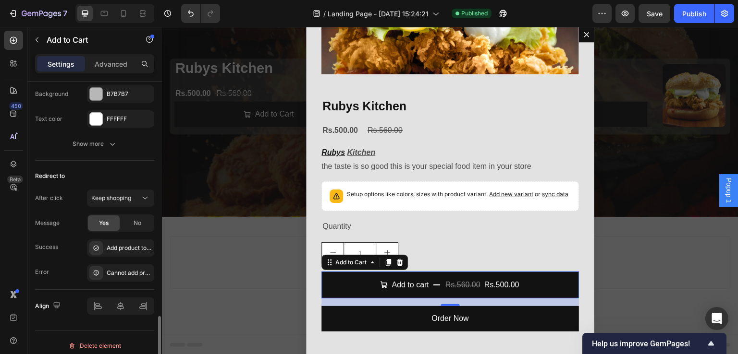
scroll to position [994, 0]
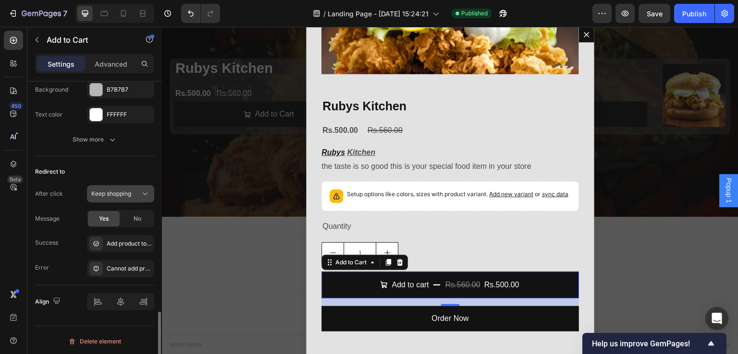
click at [142, 189] on icon at bounding box center [145, 194] width 10 height 10
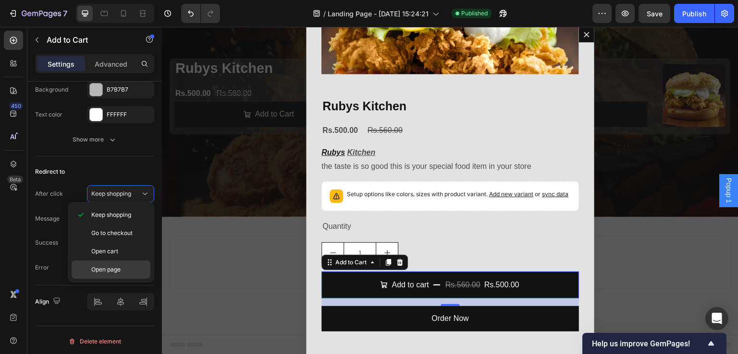
click at [104, 271] on span "Open page" at bounding box center [105, 270] width 29 height 9
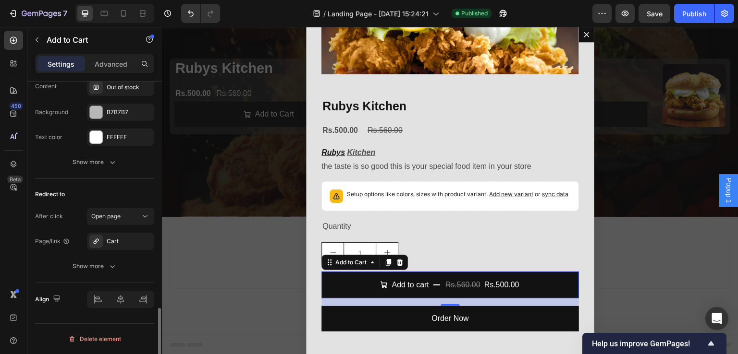
scroll to position [969, 0]
click at [119, 244] on div "Cart" at bounding box center [121, 244] width 28 height 9
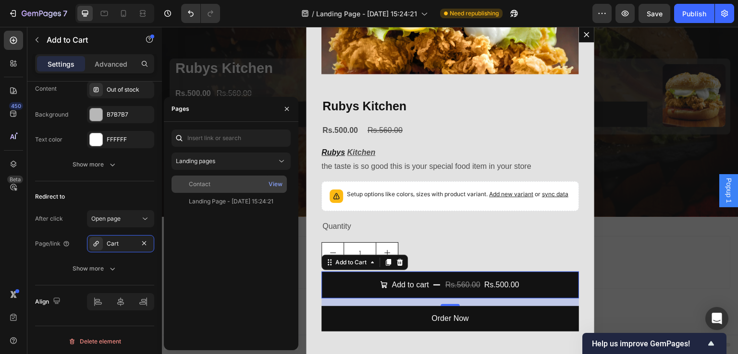
click at [208, 184] on div "Contact" at bounding box center [200, 184] width 22 height 9
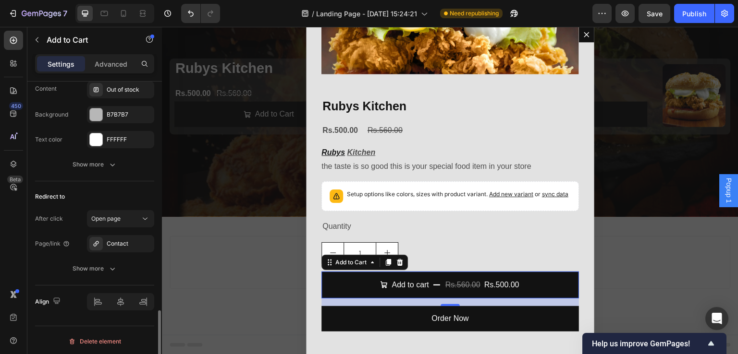
click at [125, 191] on div "Redirect to" at bounding box center [94, 196] width 119 height 15
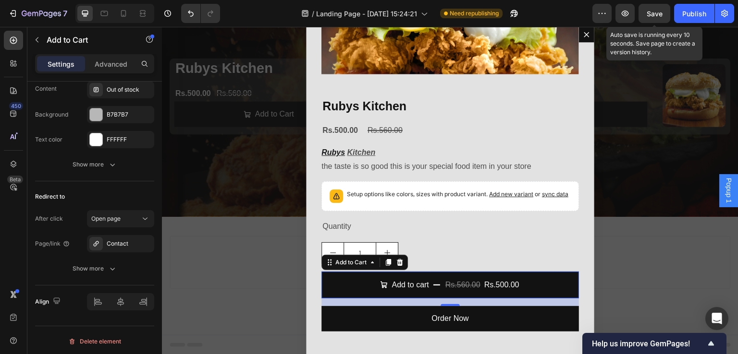
click at [651, 12] on span "Save" at bounding box center [655, 14] width 16 height 8
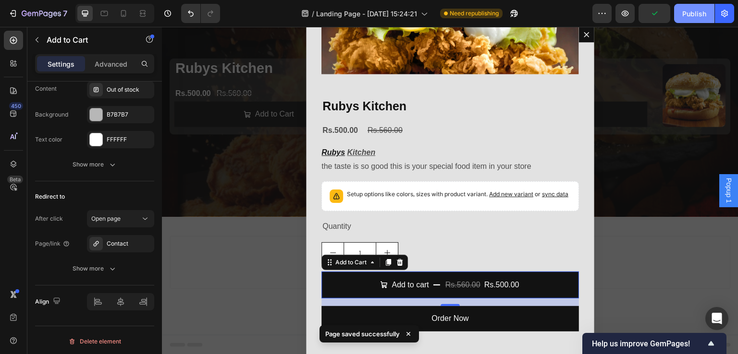
click at [688, 14] on div "Publish" at bounding box center [694, 14] width 24 height 10
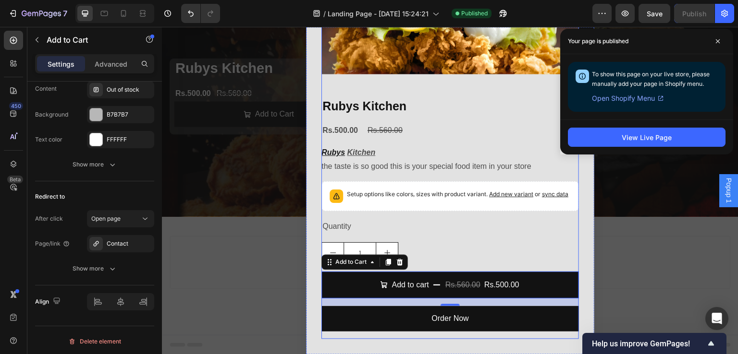
scroll to position [71, 0]
